Goal: Use online tool/utility: Utilize a website feature to perform a specific function

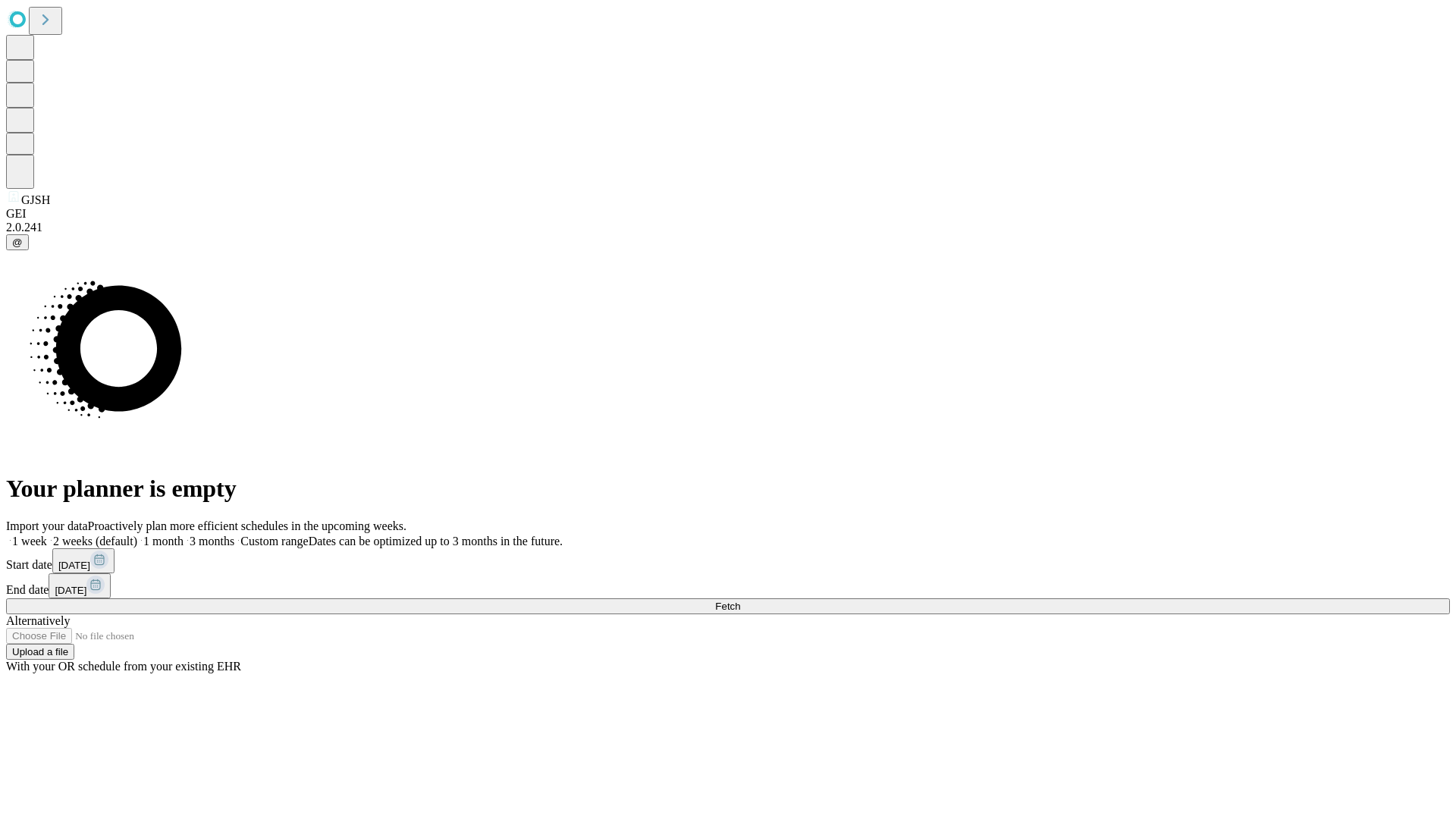
click at [740, 601] on span "Fetch" at bounding box center [728, 606] width 25 height 11
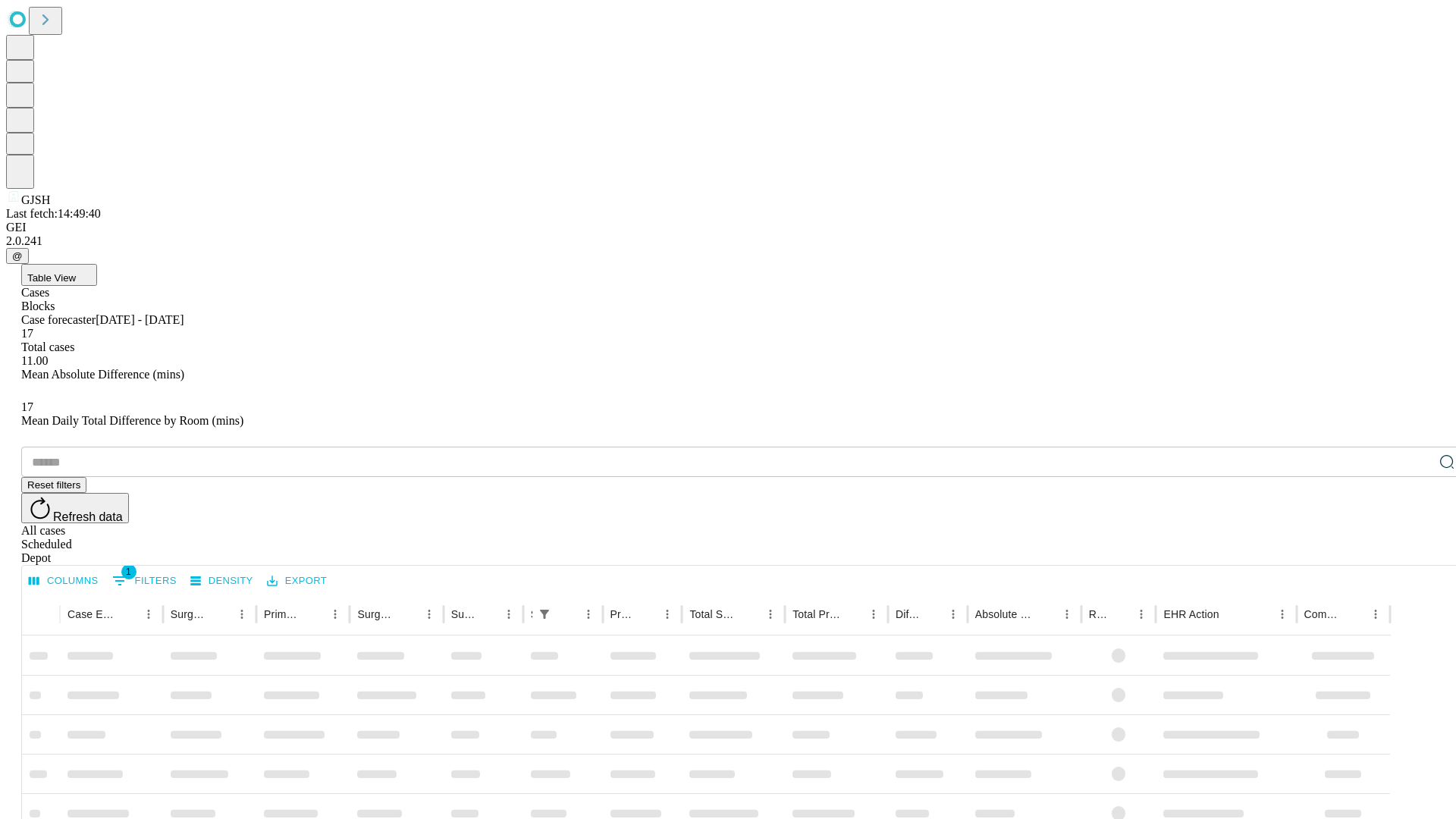
click at [76, 273] on span "Table View" at bounding box center [52, 278] width 49 height 11
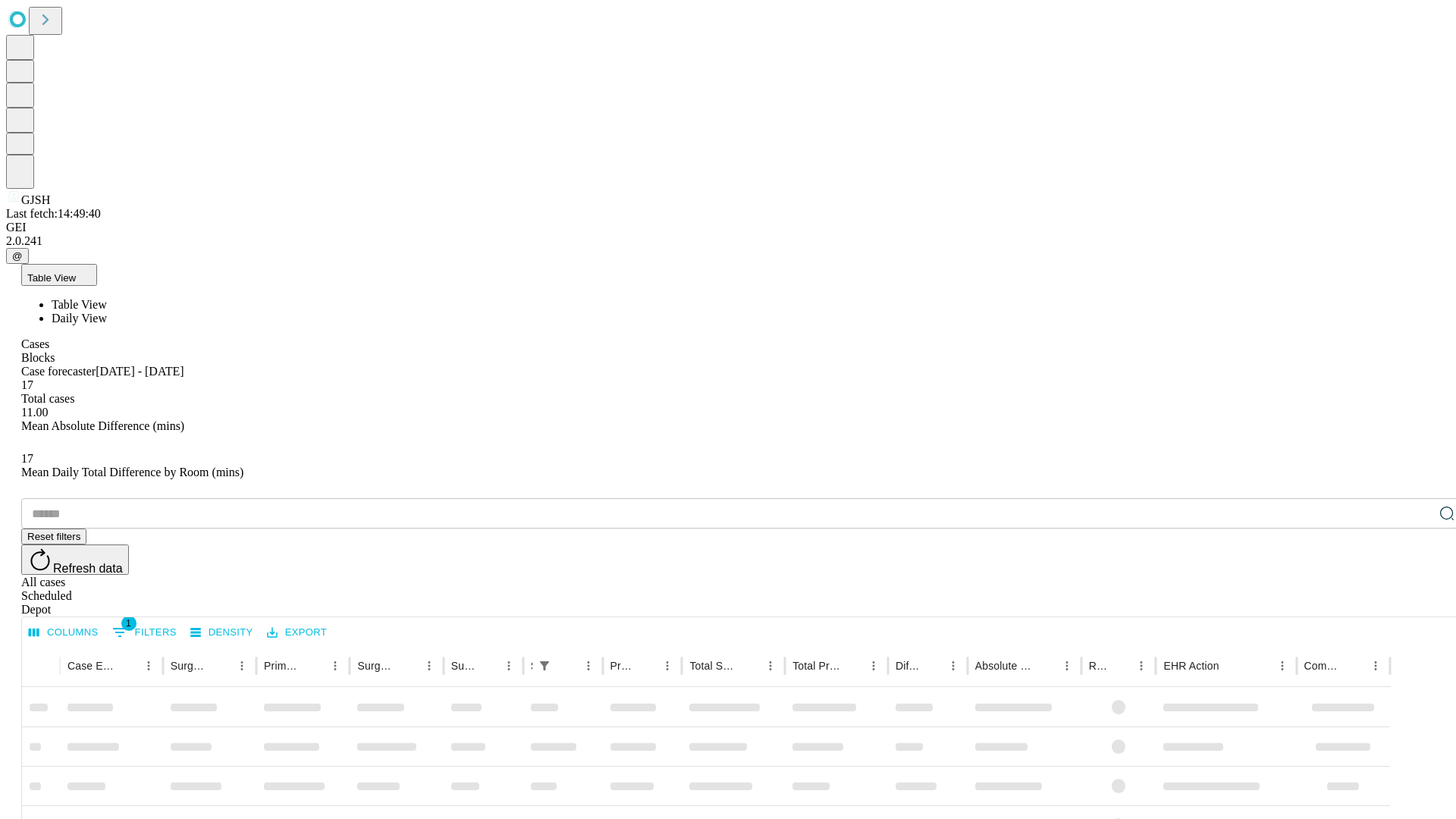
click at [107, 312] on span "Daily View" at bounding box center [79, 318] width 55 height 13
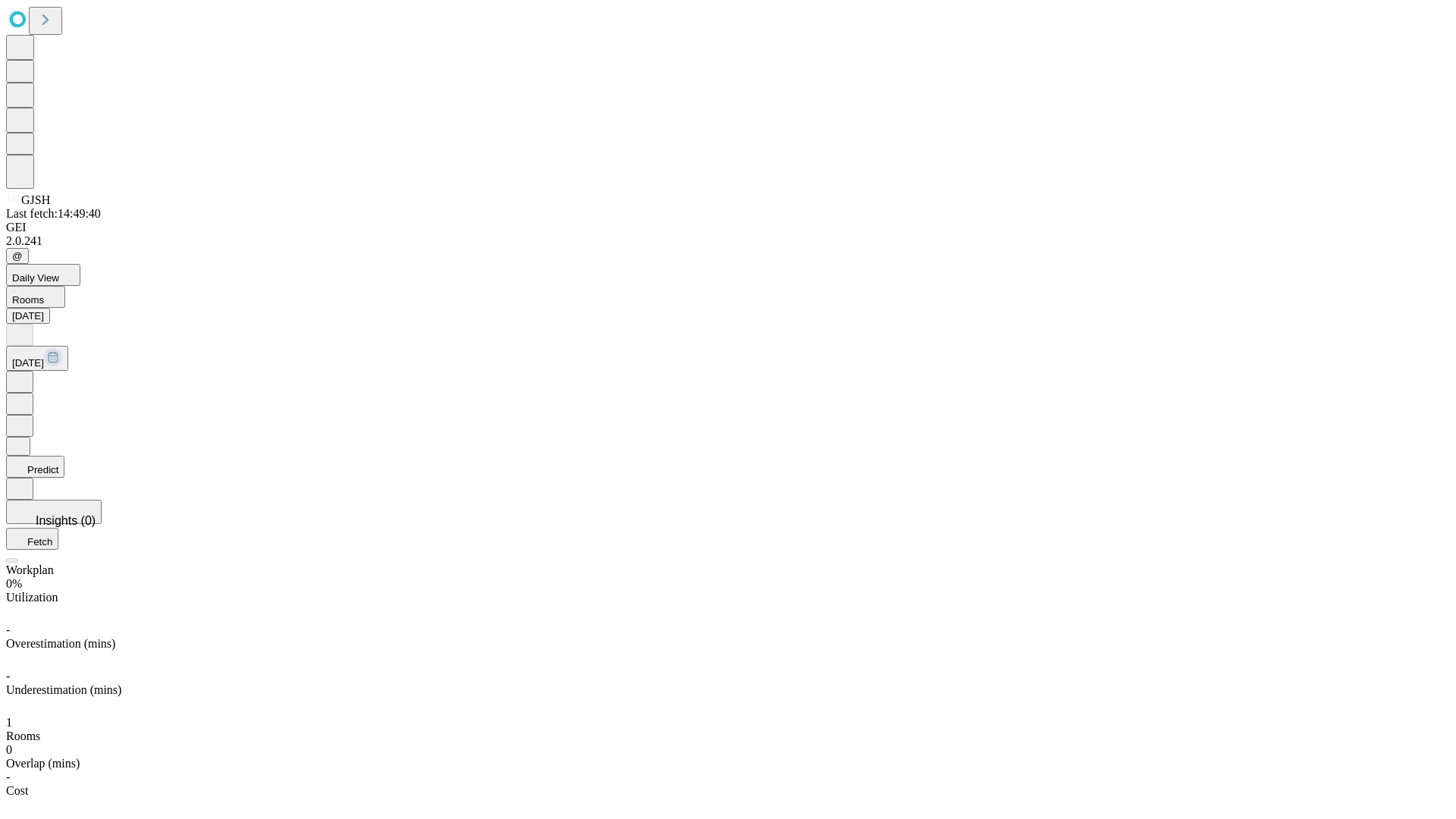
click at [65, 456] on button "Predict" at bounding box center [35, 467] width 58 height 22
